Goal: Information Seeking & Learning: Learn about a topic

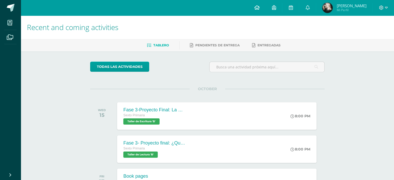
click at [256, 6] on icon at bounding box center [256, 7] width 5 height 5
drag, startPoint x: 393, startPoint y: 32, endPoint x: 392, endPoint y: 38, distance: 6.1
click at [392, 38] on div "Recent and coming activities" at bounding box center [207, 28] width 373 height 24
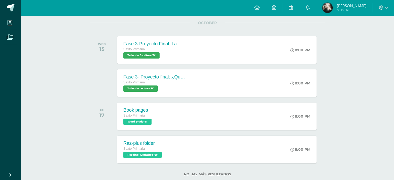
scroll to position [67, 0]
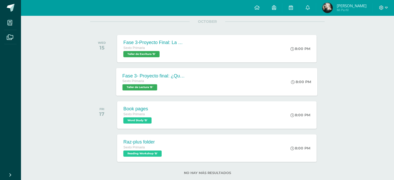
click at [244, 79] on div "Fase 3- Proyecto final: ¿Qué historias necesitamos contar para que el mundo nun…" at bounding box center [216, 82] width 201 height 28
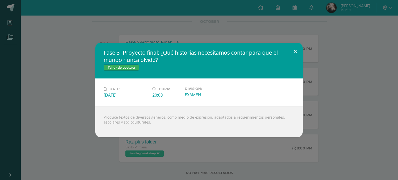
click at [292, 47] on button at bounding box center [295, 52] width 15 height 18
